Goal: Understand process/instructions

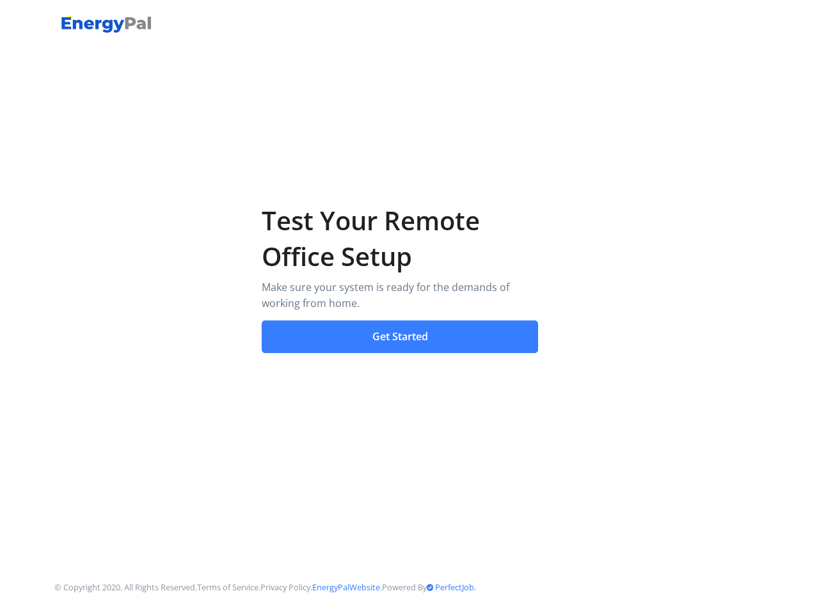
click at [400, 339] on button "Get Started" at bounding box center [400, 337] width 277 height 33
